Goal: Task Accomplishment & Management: Complete application form

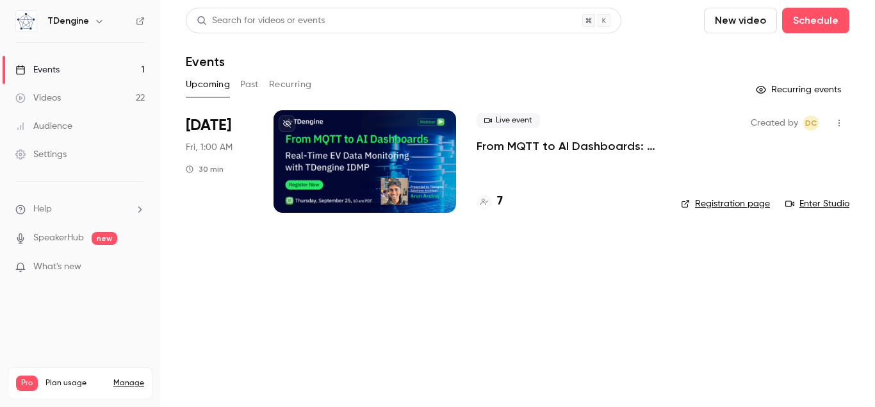
click at [500, 204] on h4 "7" at bounding box center [500, 201] width 6 height 17
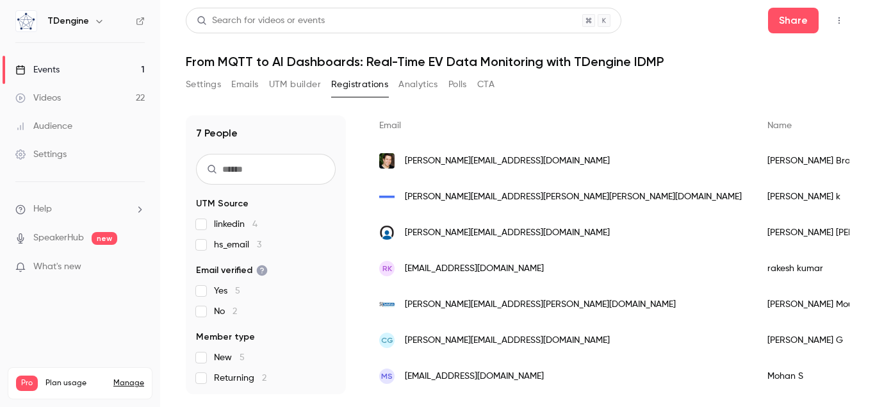
click at [49, 68] on div "Events" at bounding box center [37, 69] width 44 height 13
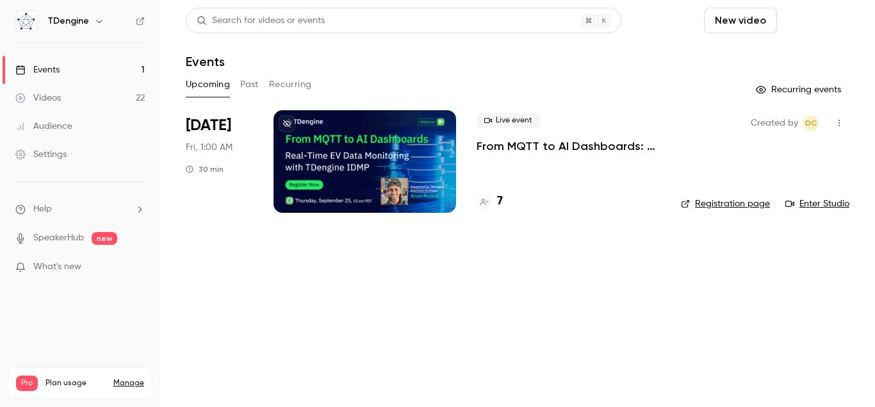
click at [809, 29] on button "Schedule" at bounding box center [815, 21] width 67 height 26
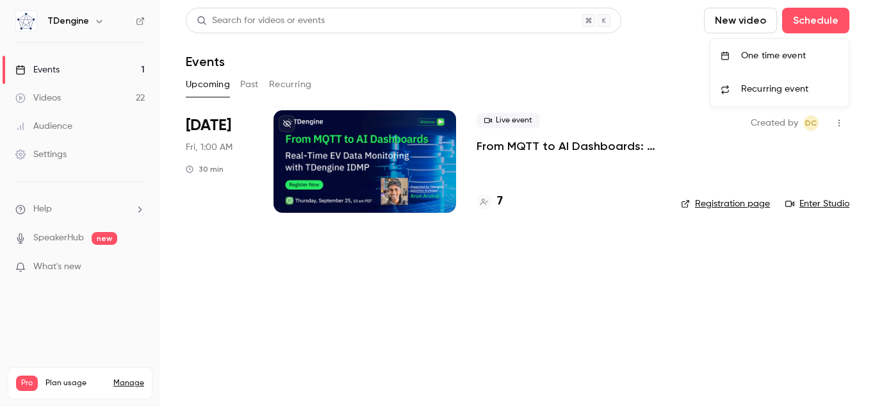
click at [760, 54] on div "One time event" at bounding box center [789, 55] width 97 height 13
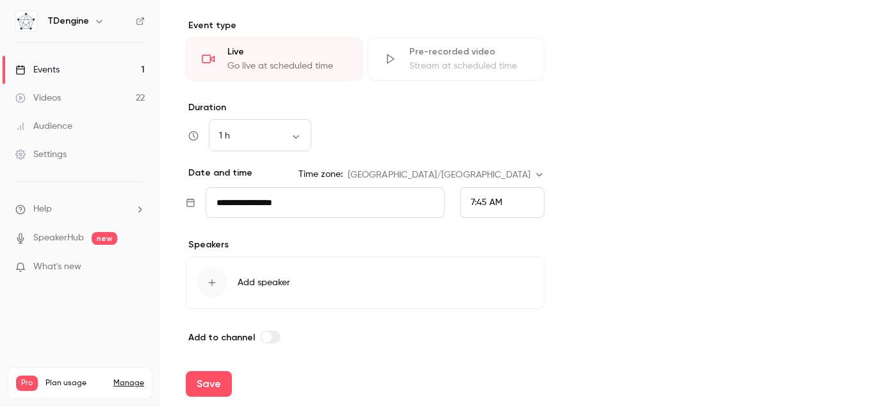
scroll to position [321, 0]
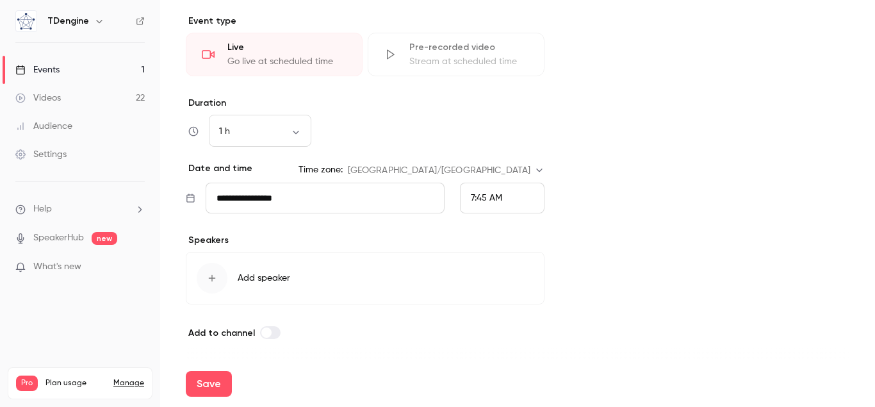
type input "**********"
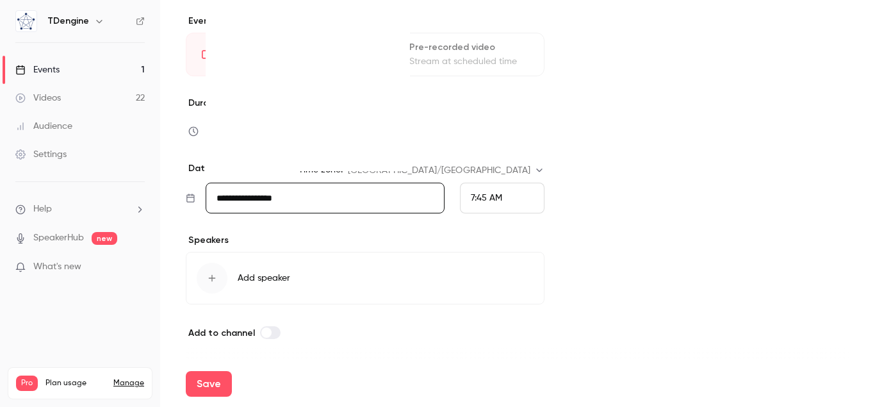
click at [308, 199] on input "**********" at bounding box center [325, 198] width 239 height 31
click at [286, 118] on div "23" at bounding box center [285, 115] width 20 height 19
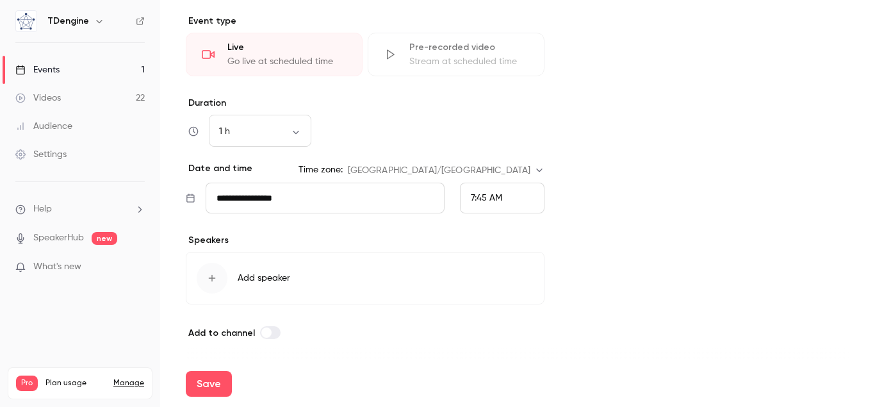
click at [530, 196] on div "7:45 AM" at bounding box center [502, 198] width 85 height 31
click at [491, 154] on span "10:30 PM" at bounding box center [489, 154] width 37 height 9
click at [216, 385] on button "Save" at bounding box center [209, 384] width 46 height 26
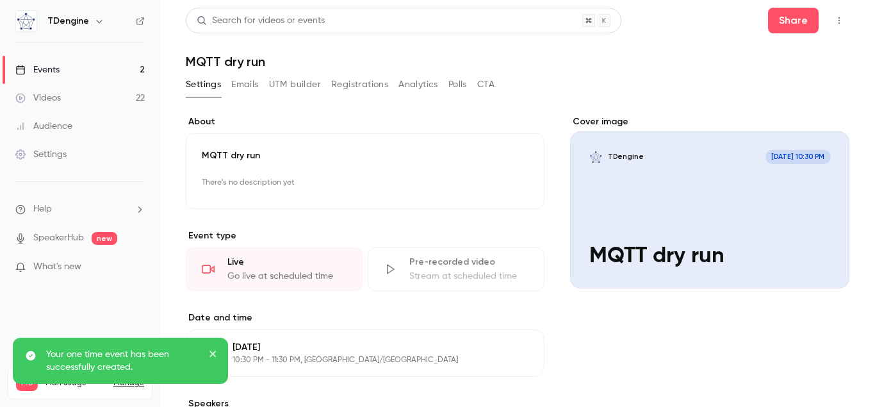
click at [70, 70] on link "Events 2" at bounding box center [80, 70] width 160 height 28
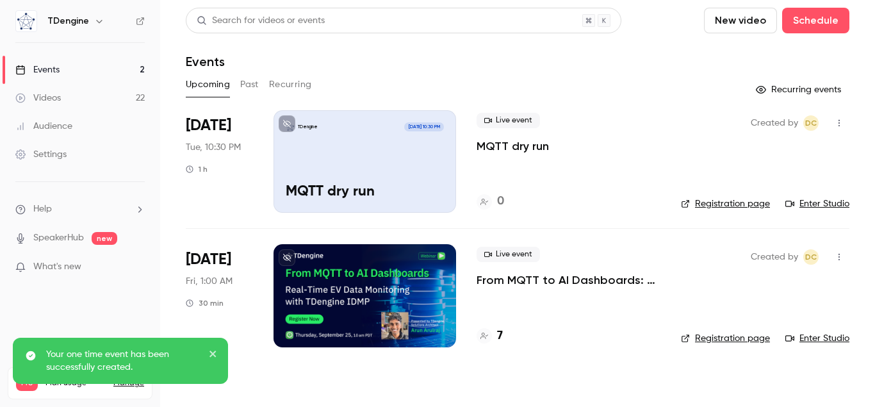
click at [543, 281] on p "From MQTT to AI Dashboards: Real-Time EV Data Monitoring with TDengine IDMP" at bounding box center [568, 279] width 184 height 15
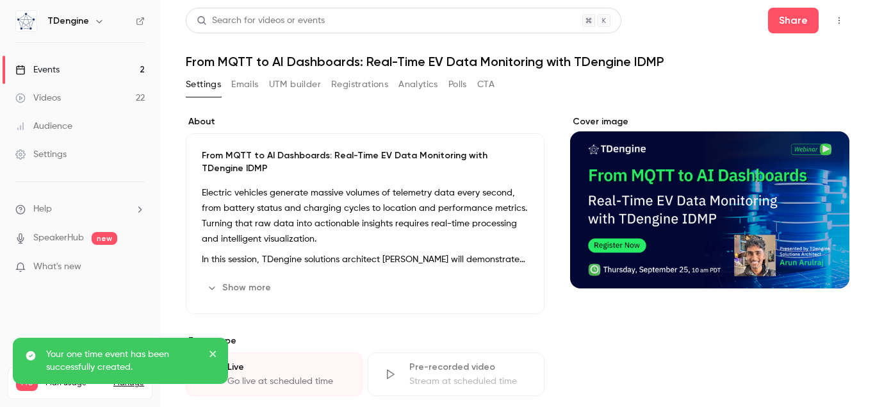
scroll to position [445, 0]
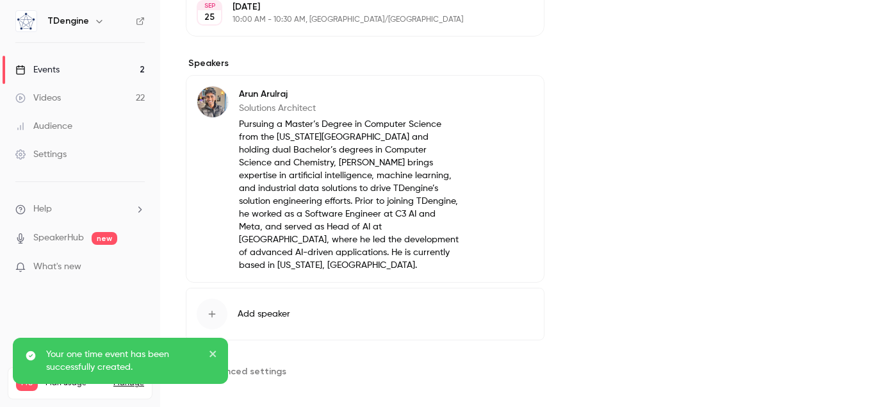
click at [277, 364] on span "Advanced settings" at bounding box center [245, 370] width 83 height 13
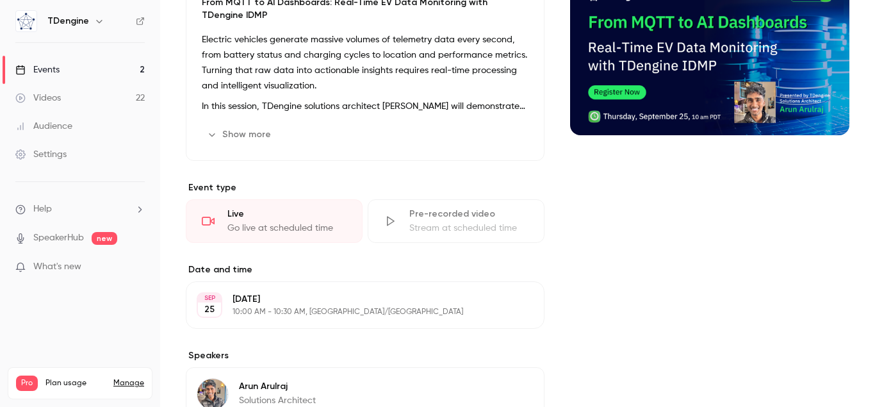
scroll to position [0, 0]
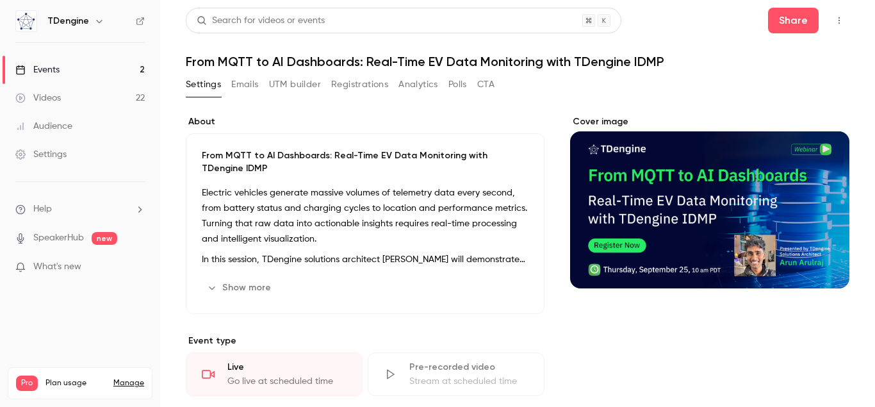
click at [49, 63] on link "Events 2" at bounding box center [80, 70] width 160 height 28
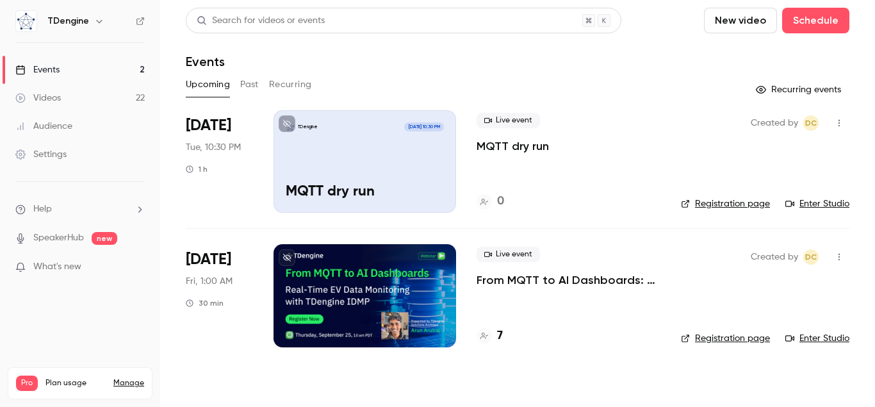
click at [839, 255] on icon "button" at bounding box center [838, 257] width 1 height 7
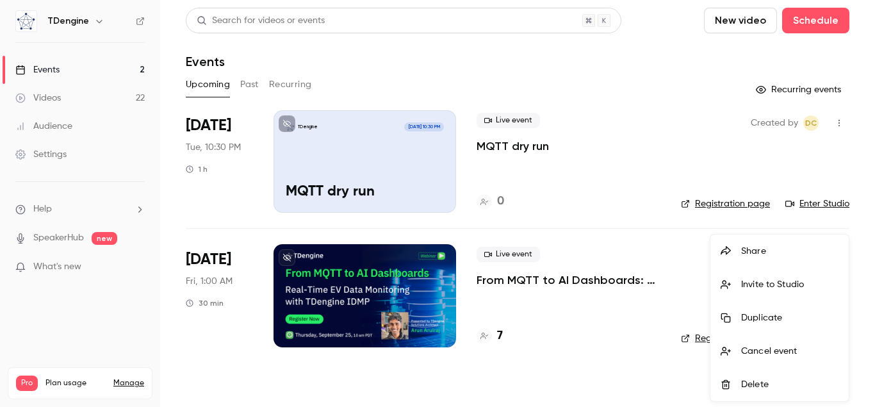
click at [839, 125] on div at bounding box center [437, 203] width 875 height 407
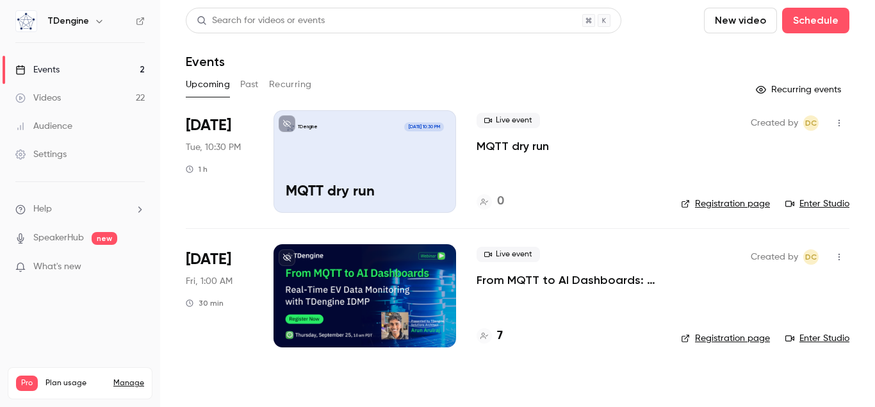
click at [839, 126] on icon "button" at bounding box center [838, 123] width 1 height 7
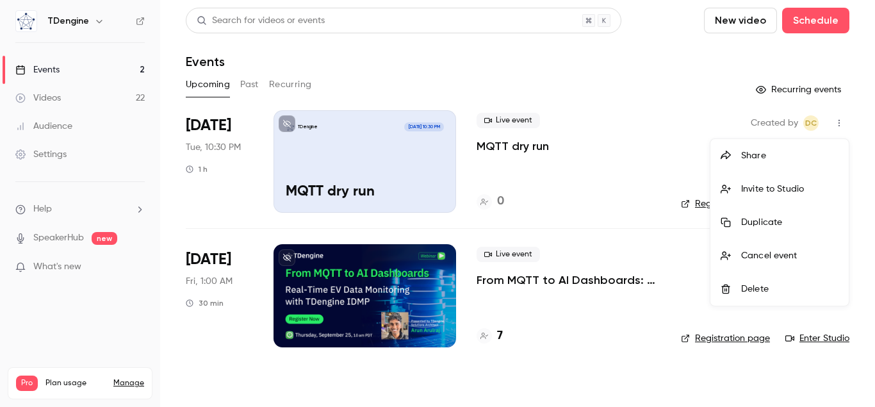
click at [841, 122] on div at bounding box center [437, 203] width 875 height 407
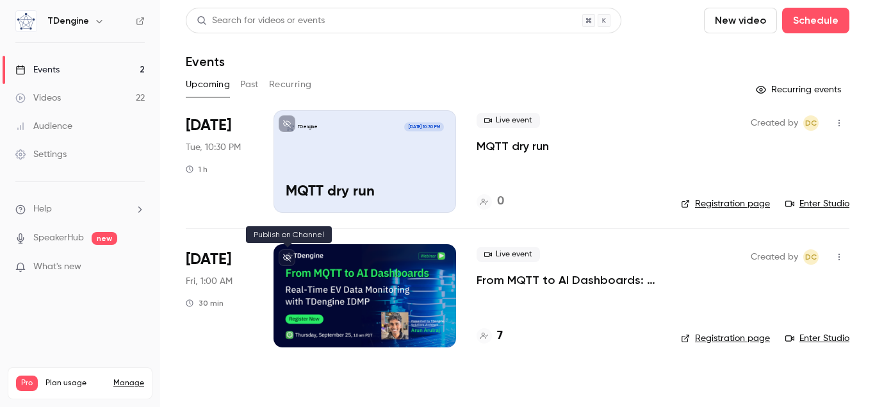
click at [286, 257] on icon at bounding box center [287, 258] width 8 height 8
click at [516, 150] on p "MQTT dry run" at bounding box center [512, 145] width 72 height 15
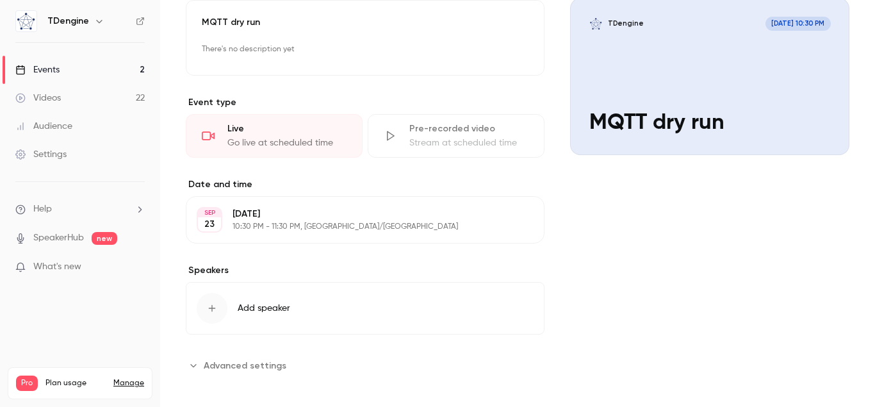
scroll to position [140, 0]
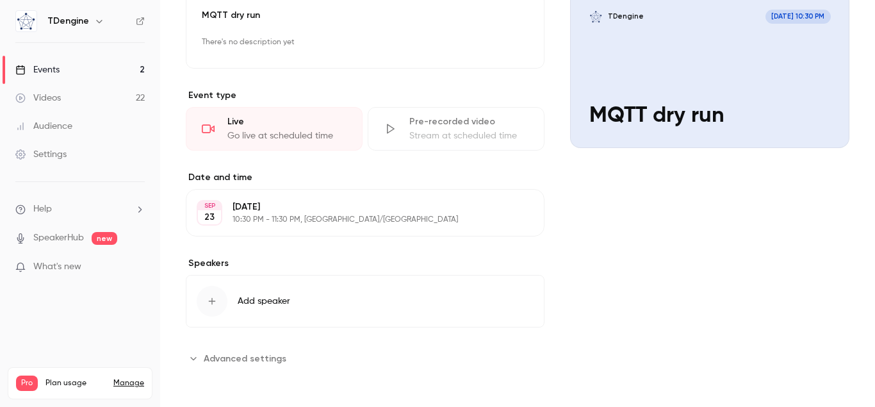
click at [246, 360] on span "Advanced settings" at bounding box center [245, 358] width 83 height 13
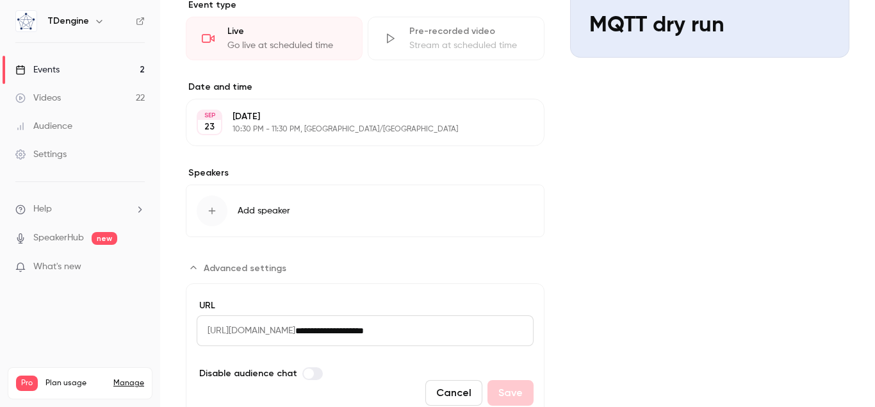
scroll to position [0, 0]
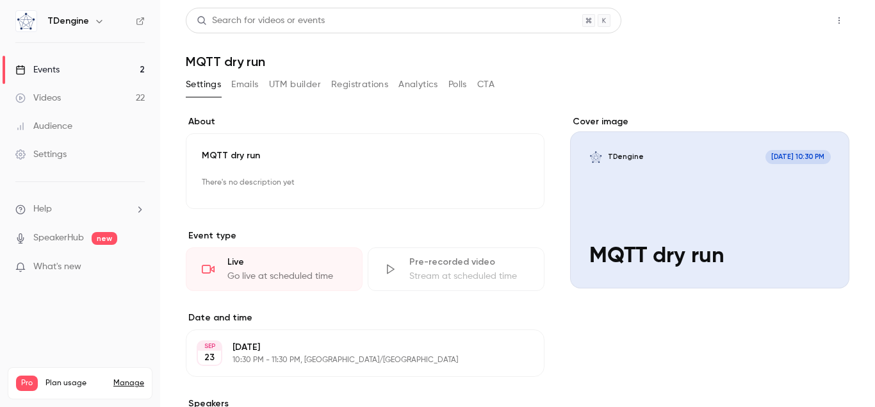
click at [799, 21] on button "Share" at bounding box center [793, 21] width 51 height 26
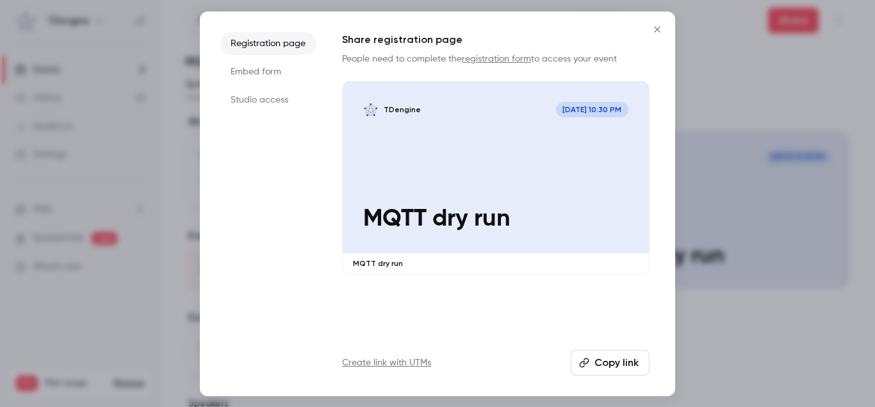
click at [260, 97] on li "Studio access" at bounding box center [268, 99] width 96 height 23
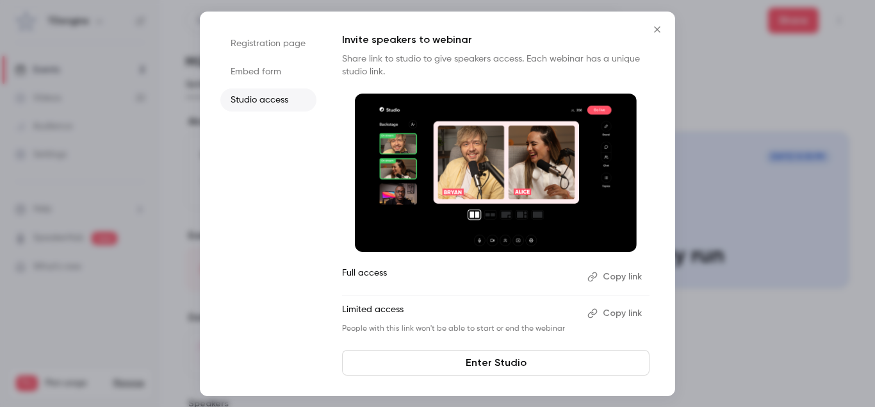
click at [615, 284] on button "Copy link" at bounding box center [615, 276] width 67 height 20
click at [660, 29] on icon "Close" at bounding box center [656, 29] width 15 height 10
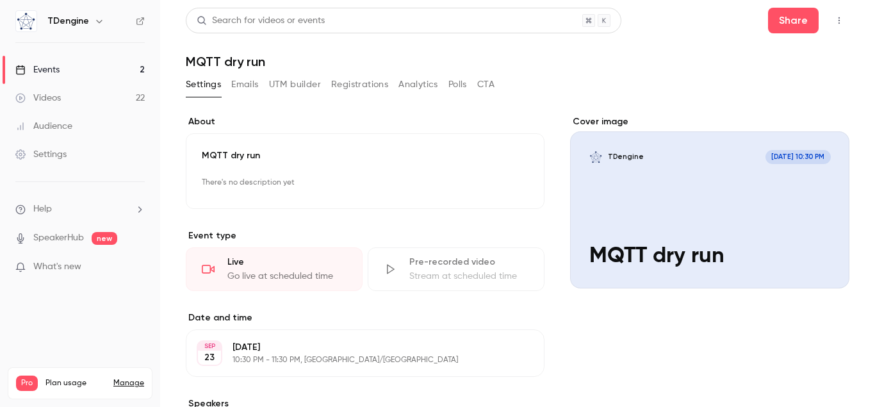
click at [106, 69] on link "Events 2" at bounding box center [80, 70] width 160 height 28
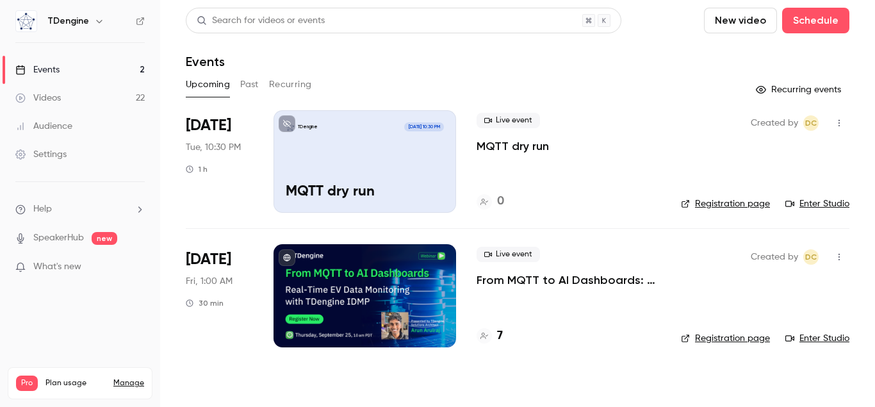
click at [501, 336] on h4 "7" at bounding box center [500, 335] width 6 height 17
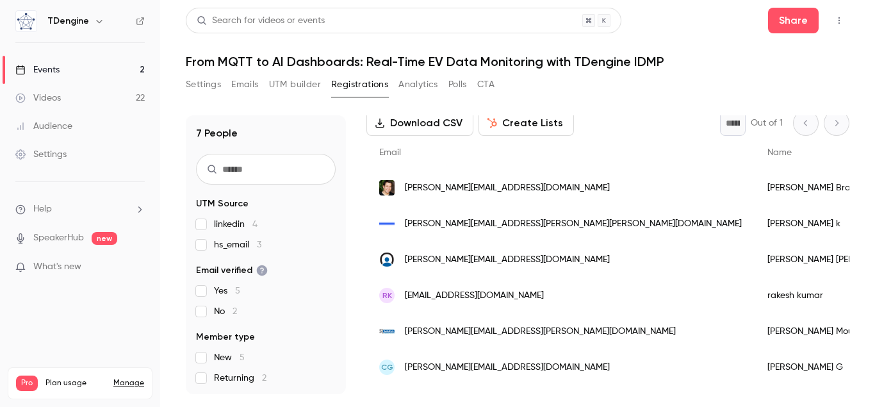
scroll to position [95, 0]
